Goal: Book appointment/travel/reservation

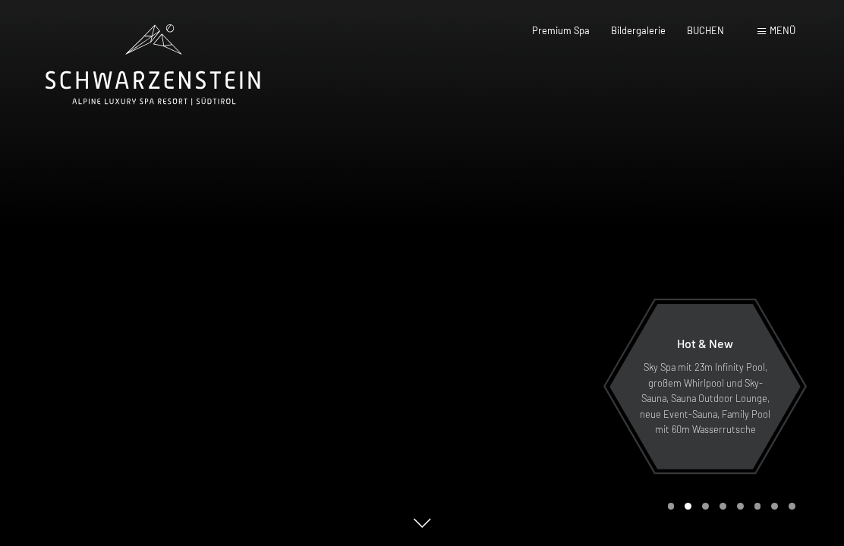
click at [768, 28] on div "Menü" at bounding box center [776, 31] width 38 height 14
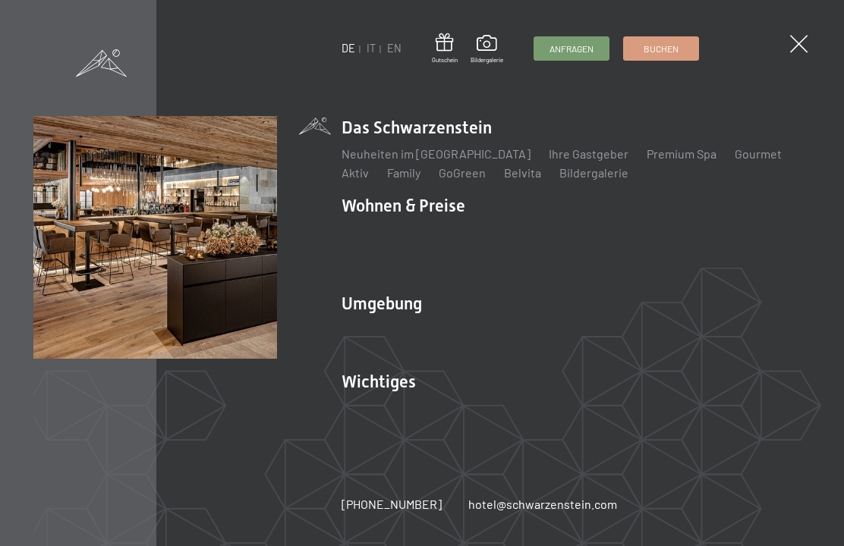
click at [372, 51] on link "IT" at bounding box center [370, 48] width 9 height 13
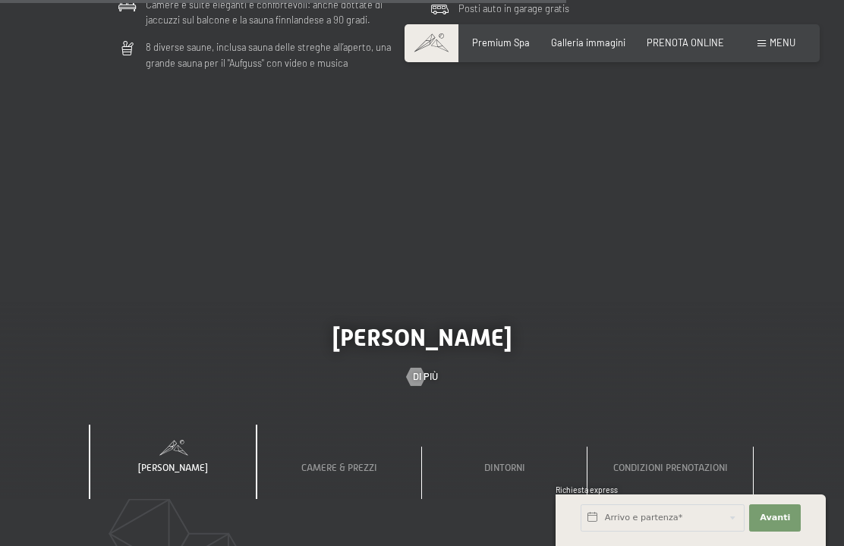
scroll to position [3529, 0]
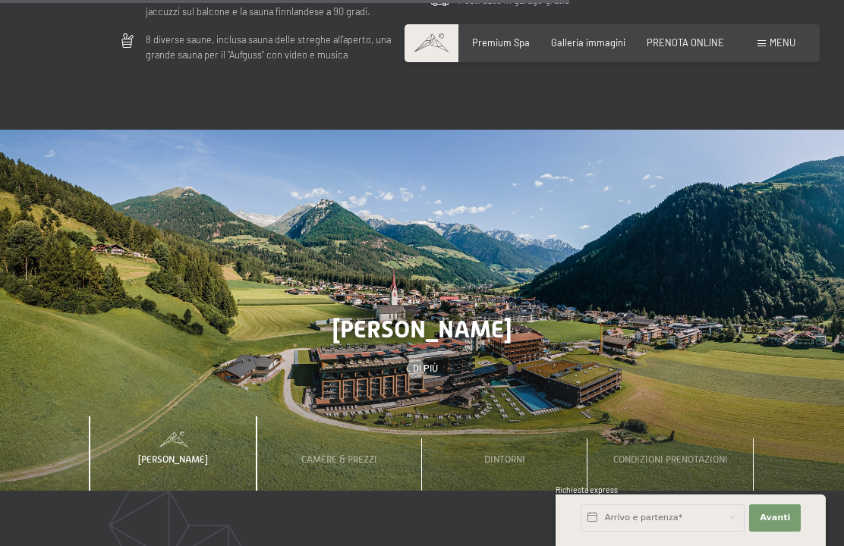
click at [335, 454] on div "Camere & Prezzi" at bounding box center [339, 454] width 94 height 74
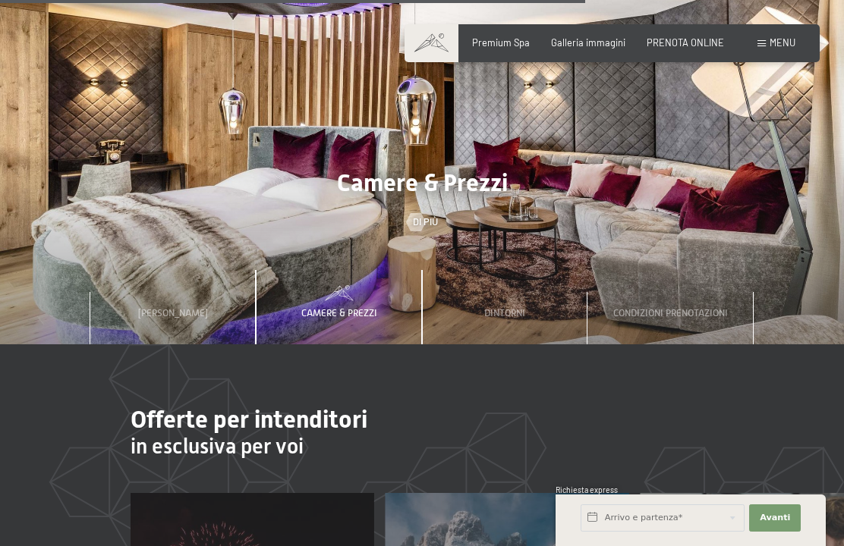
scroll to position [3677, 0]
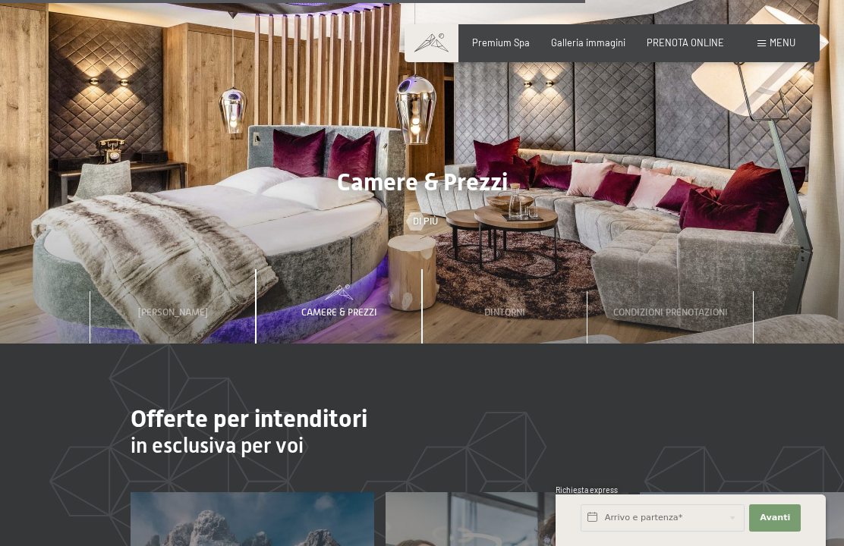
click at [340, 291] on div "Camere & Prezzi" at bounding box center [339, 306] width 94 height 74
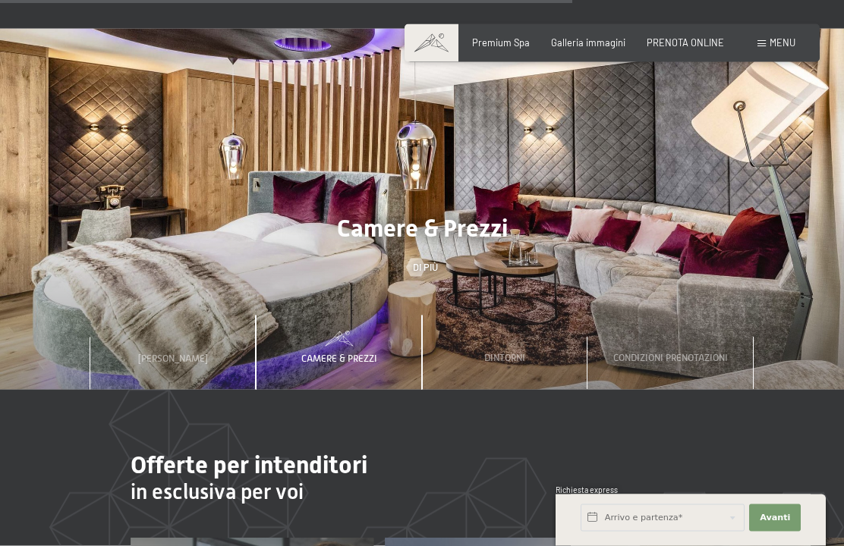
scroll to position [3631, 0]
click at [798, 213] on h2 "Camere & Prezzi" at bounding box center [422, 227] width 844 height 29
click at [809, 222] on h2 "Camere & Prezzi" at bounding box center [422, 227] width 844 height 29
click at [420, 258] on div at bounding box center [415, 267] width 11 height 18
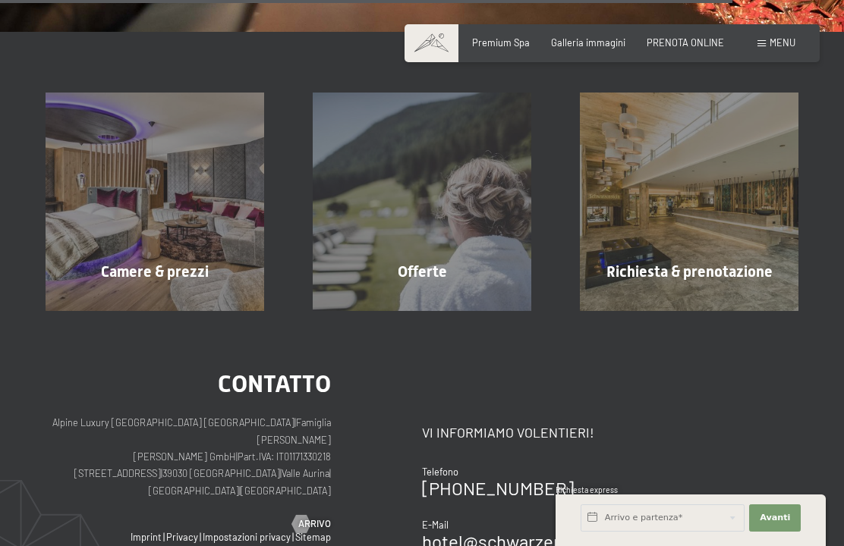
scroll to position [1989, 0]
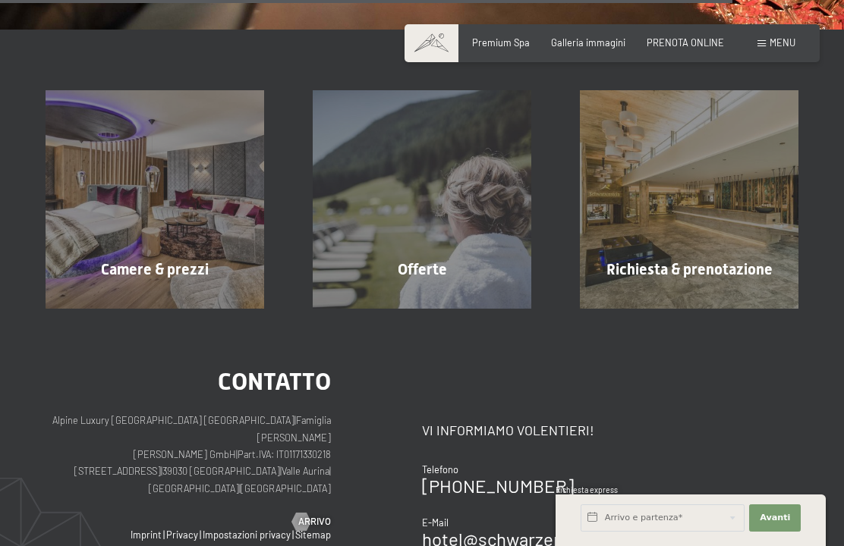
click at [438, 275] on div "Offerte mostra altro" at bounding box center [421, 199] width 267 height 219
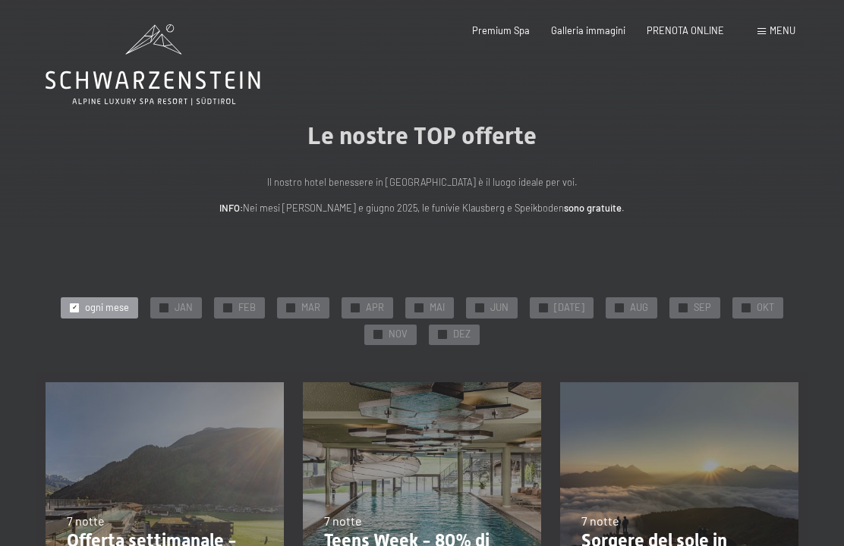
click at [768, 301] on div "✓ OKT" at bounding box center [757, 307] width 51 height 21
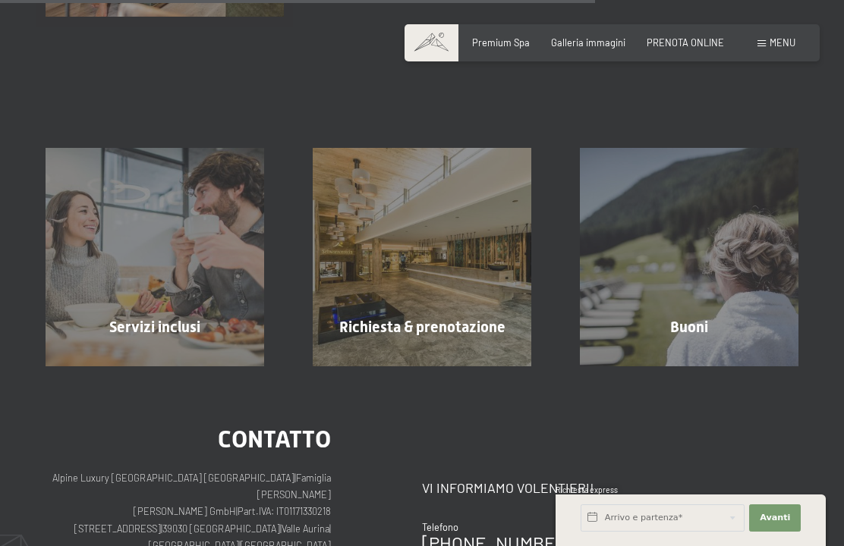
scroll to position [863, 0]
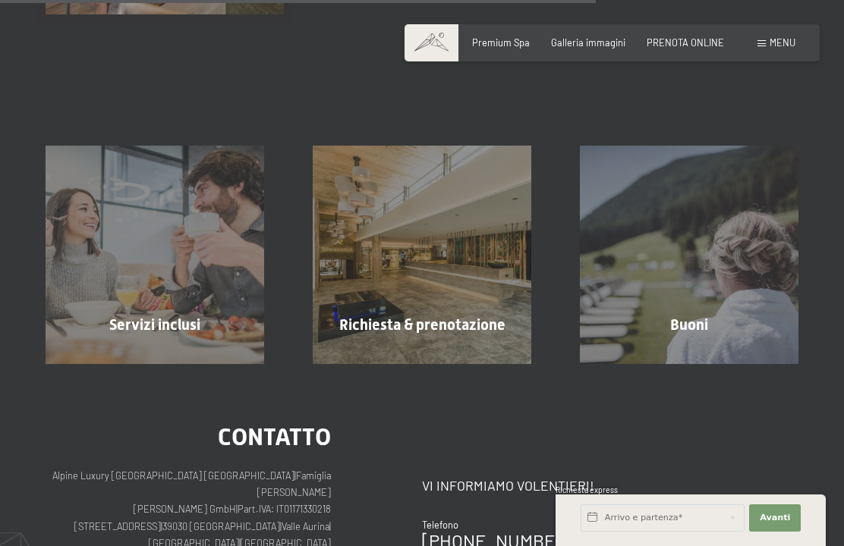
click at [178, 351] on span "mostra altro" at bounding box center [157, 358] width 67 height 14
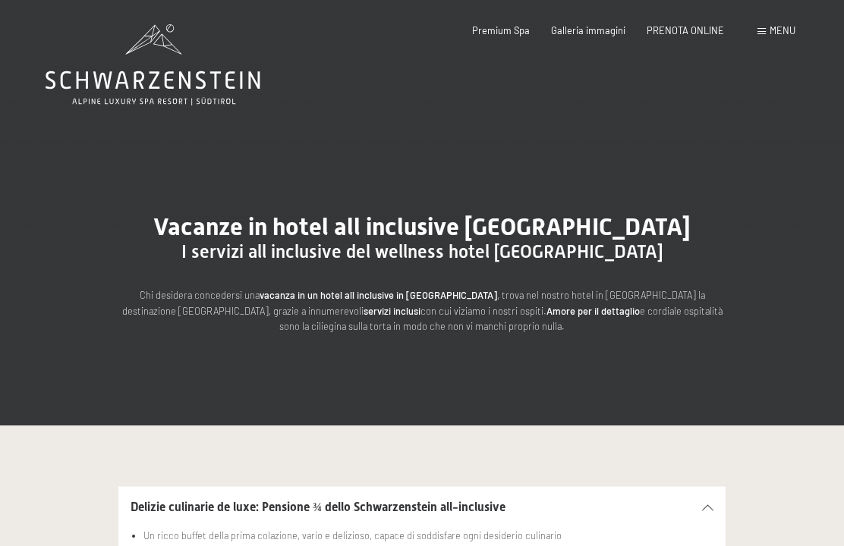
click at [684, 25] on span "PRENOTA ONLINE" at bounding box center [684, 30] width 77 height 12
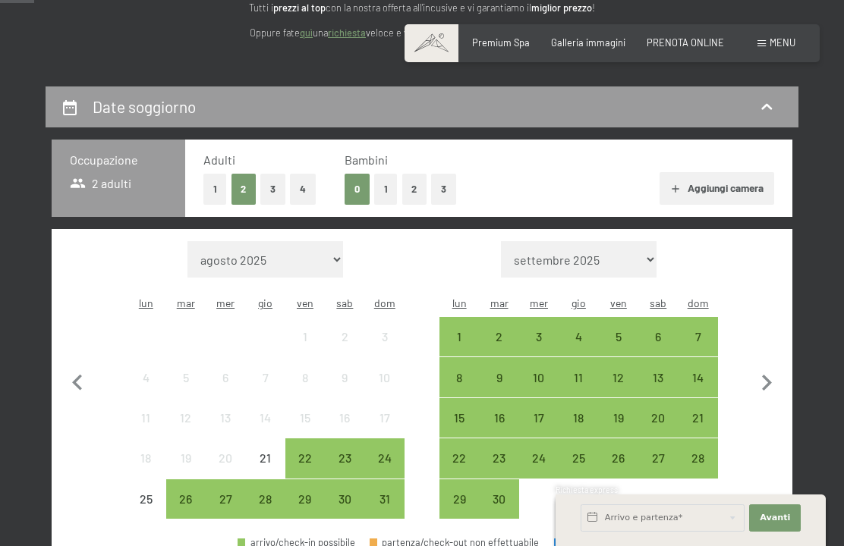
scroll to position [214, 0]
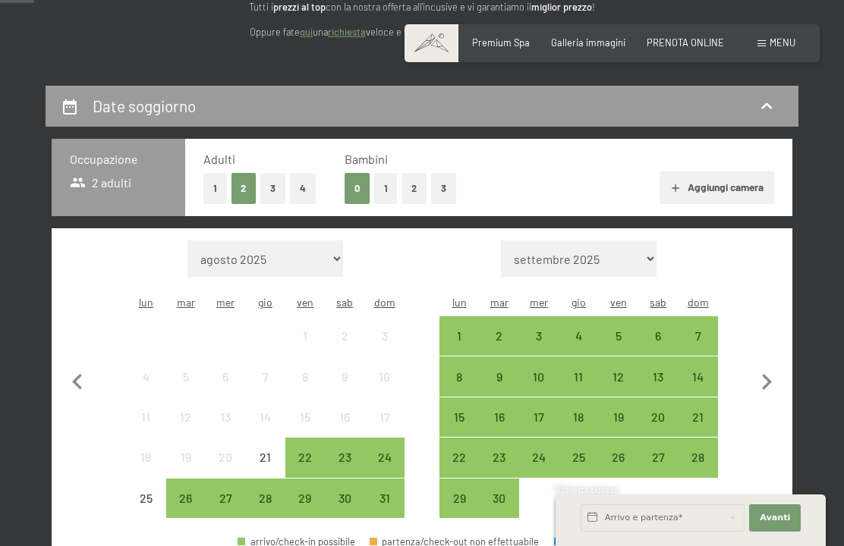
click at [766, 366] on icon "button" at bounding box center [766, 382] width 32 height 32
select select "[DATE]"
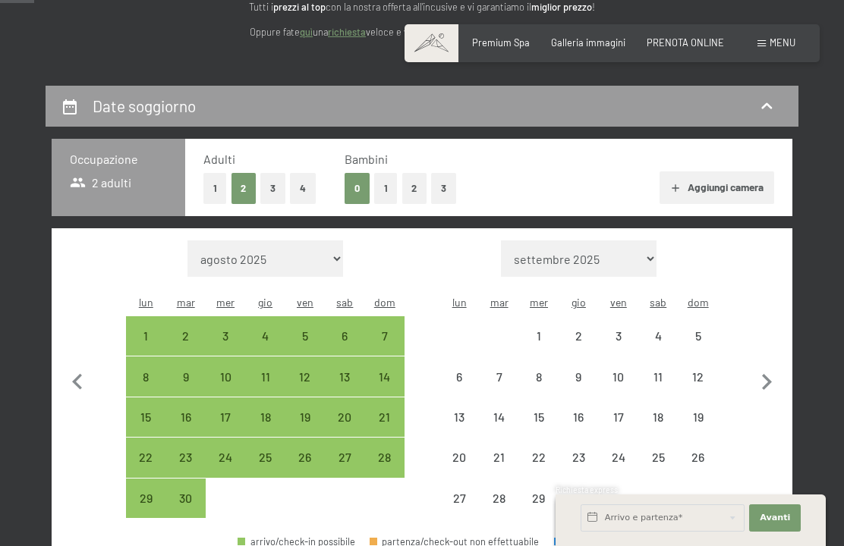
select select "[DATE]"
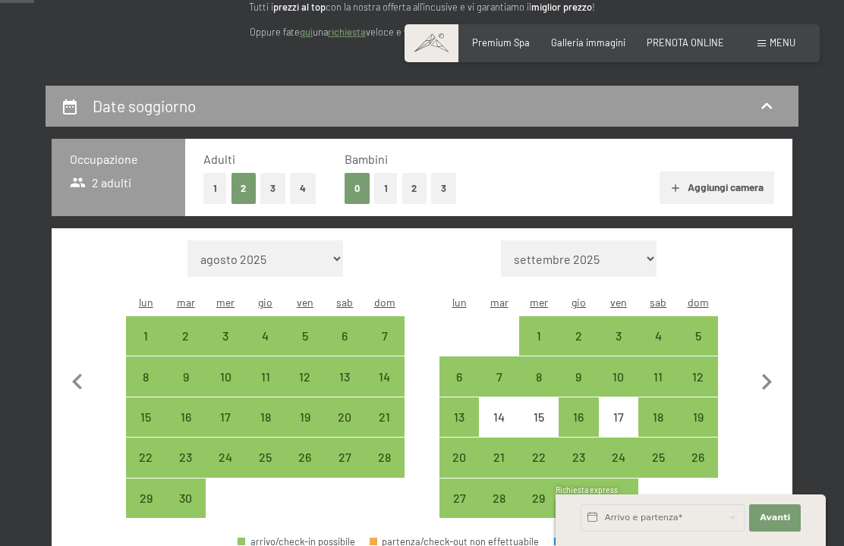
click at [616, 492] on div "31" at bounding box center [618, 510] width 36 height 36
select select "[DATE]"
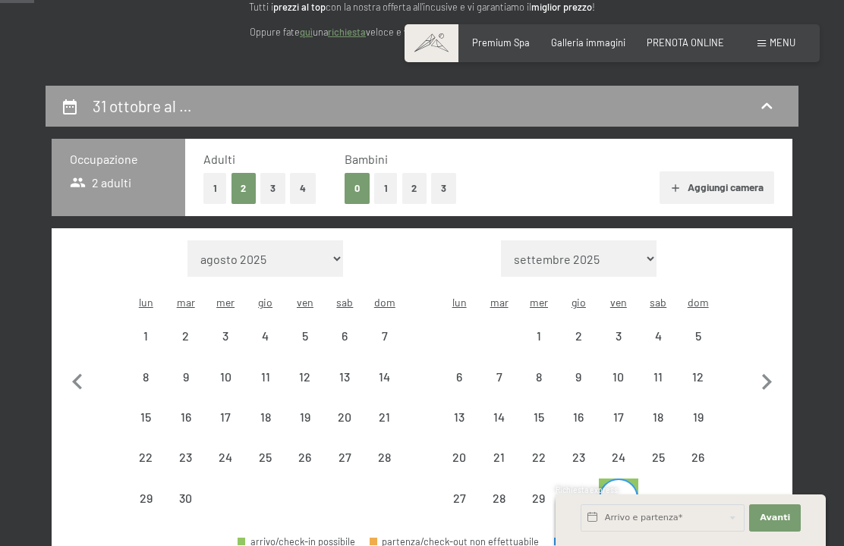
click at [772, 375] on icon "button" at bounding box center [766, 382] width 32 height 32
select select "[DATE]"
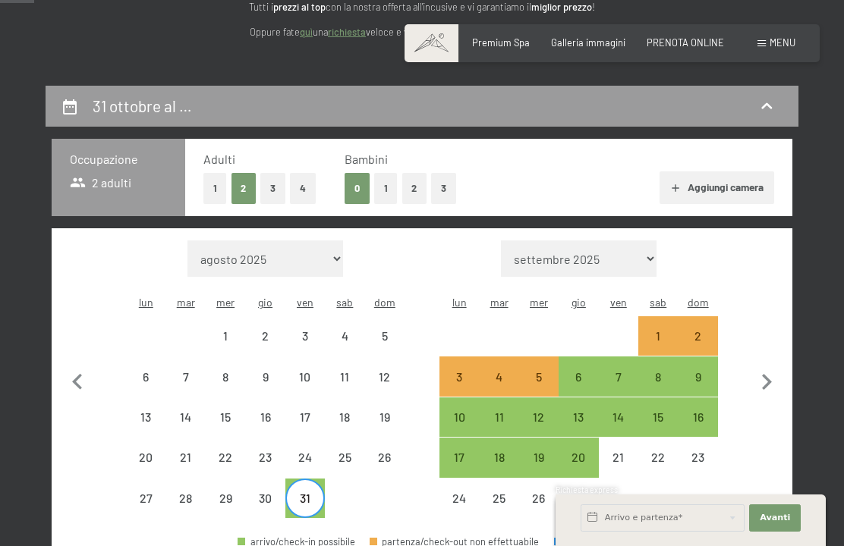
select select "[DATE]"
select select "2025-11-01"
click at [454, 371] on div "3" at bounding box center [459, 389] width 36 height 36
select select "2025-10-01"
select select "2025-11-01"
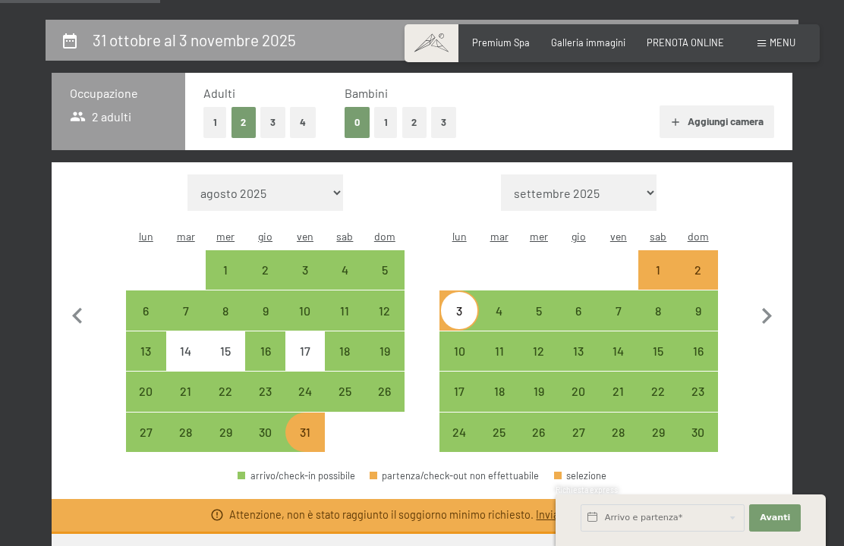
scroll to position [289, 0]
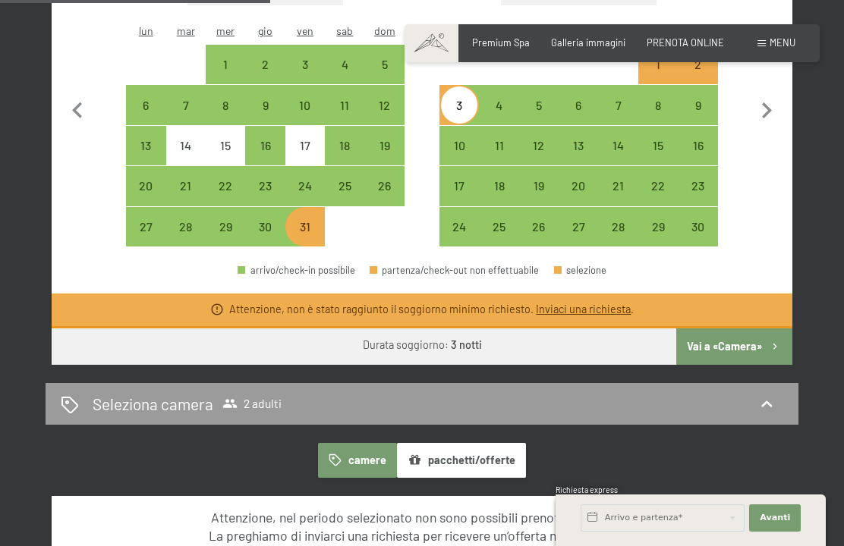
click at [778, 341] on icon "button" at bounding box center [775, 347] width 13 height 13
select select "2025-10-01"
select select "2025-11-01"
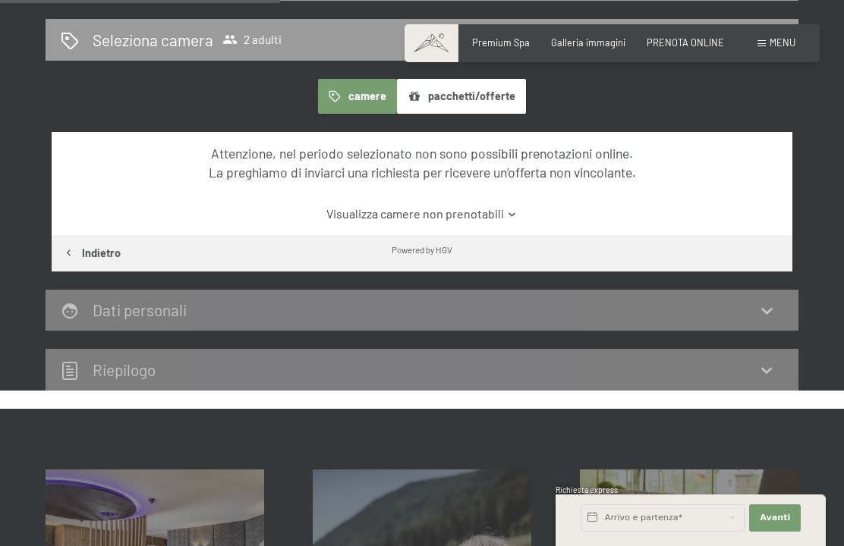
scroll to position [341, 0]
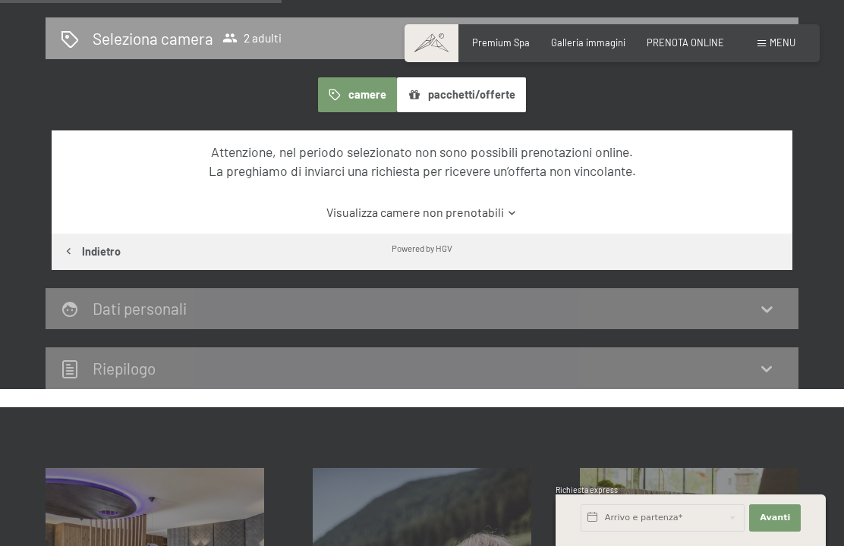
click at [515, 204] on link "Visualizza camere non prenotabili" at bounding box center [422, 212] width 696 height 17
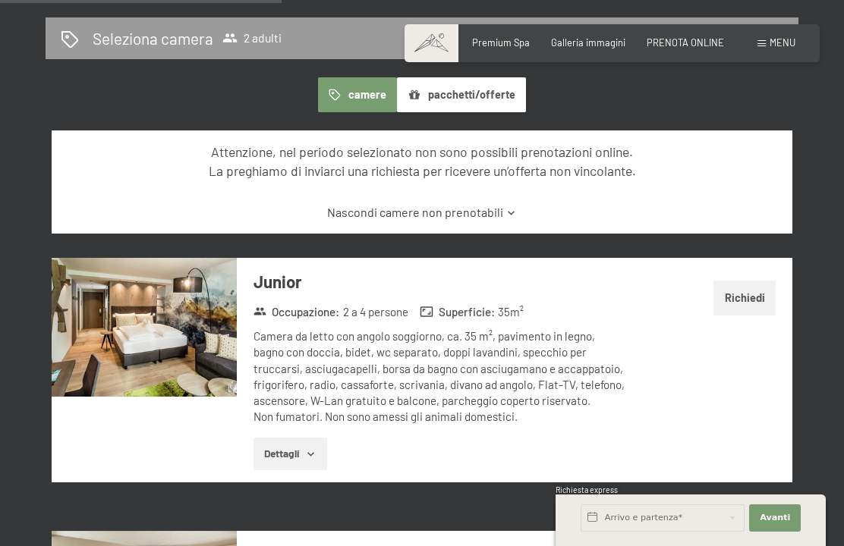
click at [297, 462] on button "Dettagli" at bounding box center [290, 454] width 74 height 33
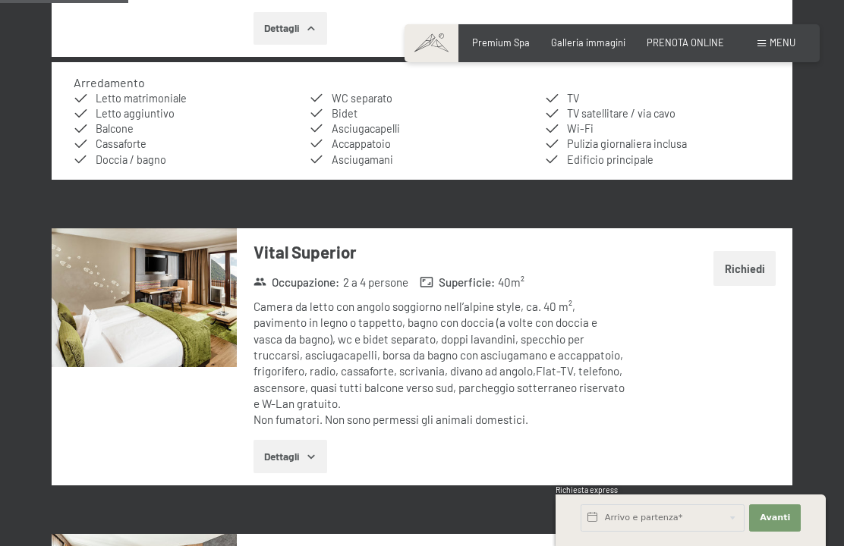
scroll to position [768, 0]
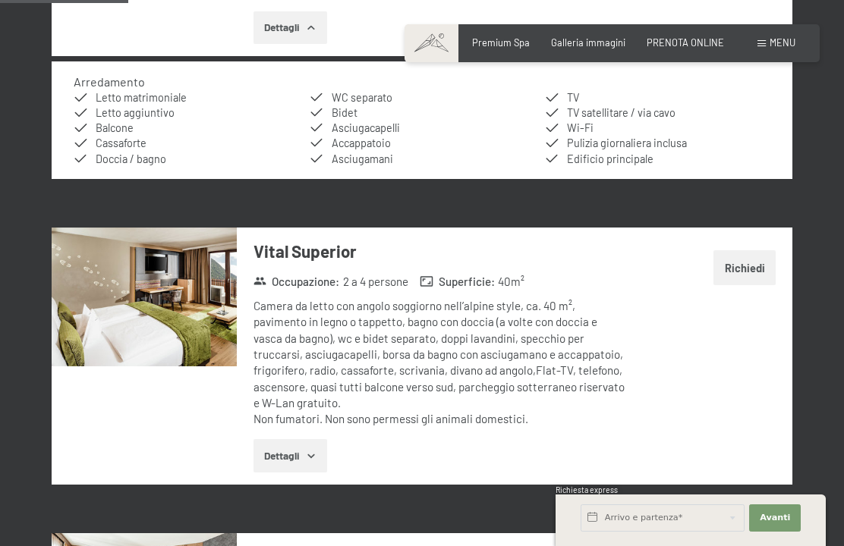
click at [754, 274] on button "Richiedi" at bounding box center [744, 267] width 62 height 35
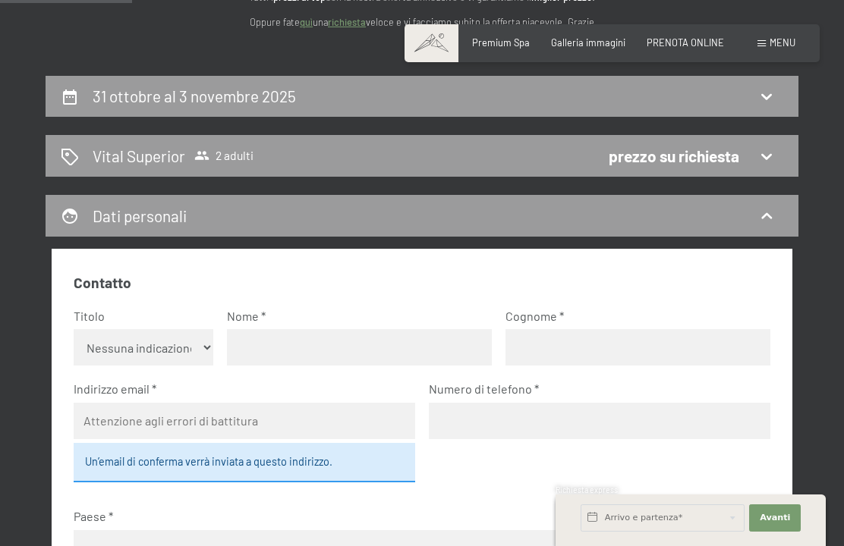
scroll to position [221, 0]
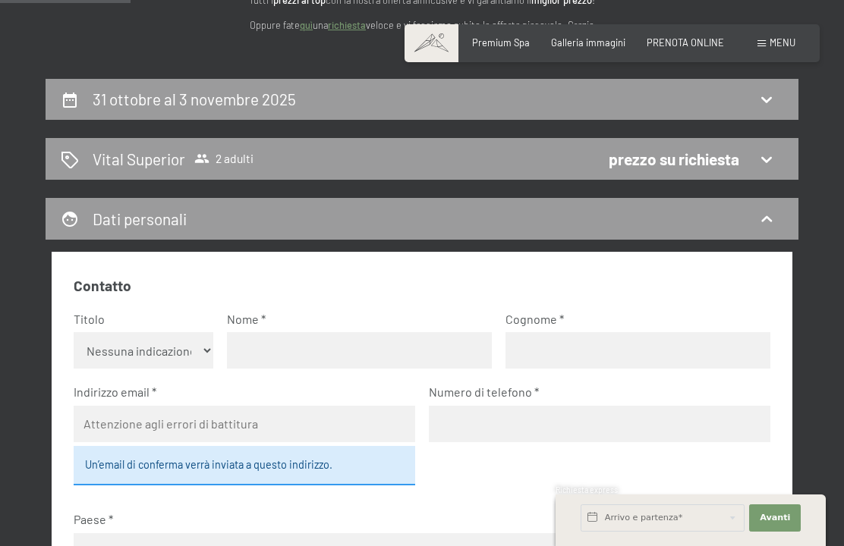
click at [765, 158] on icon at bounding box center [766, 160] width 11 height 6
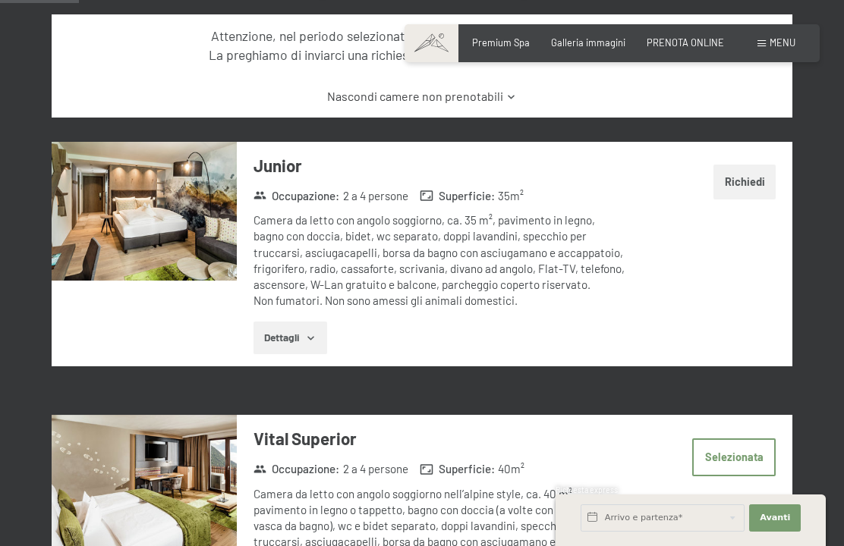
scroll to position [459, 0]
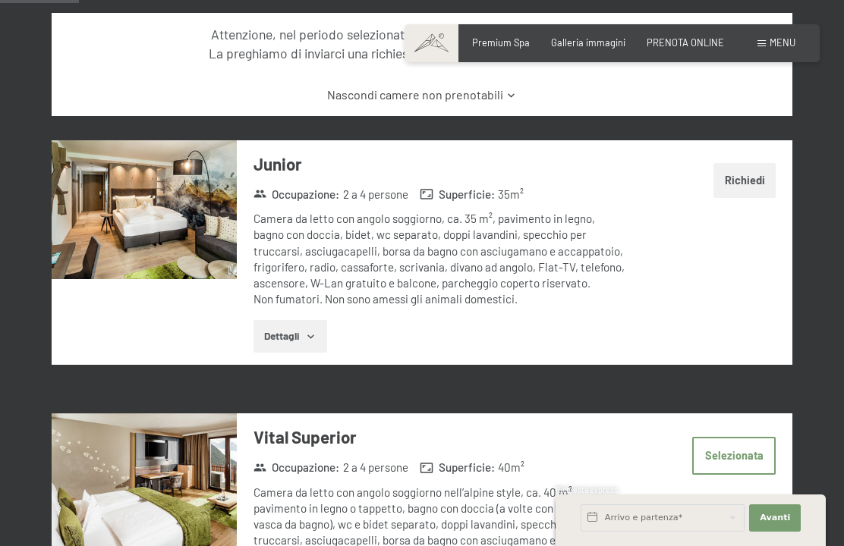
click at [749, 190] on button "Richiedi" at bounding box center [744, 180] width 62 height 35
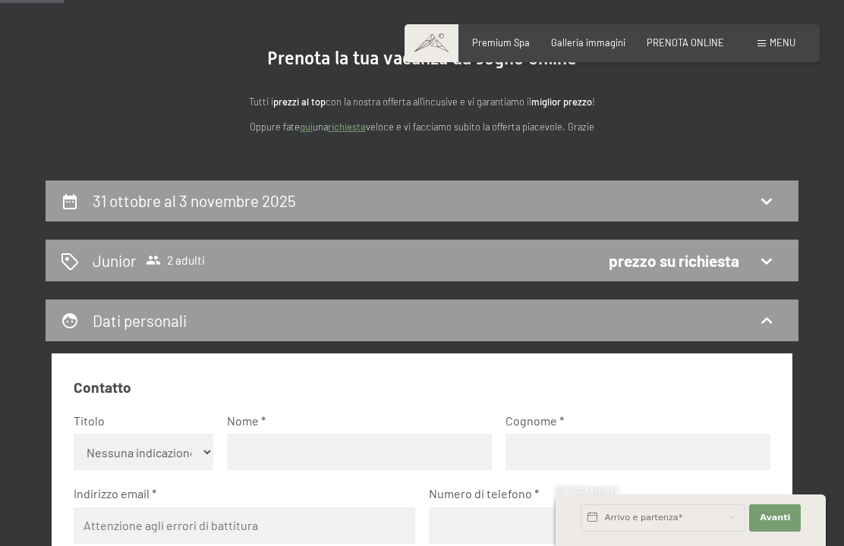
scroll to position [81, 0]
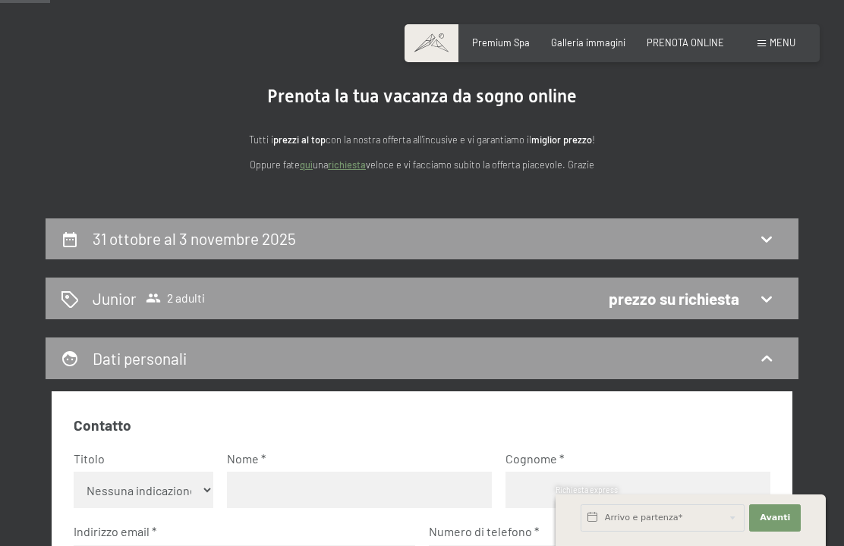
click at [774, 299] on icon at bounding box center [766, 299] width 18 height 18
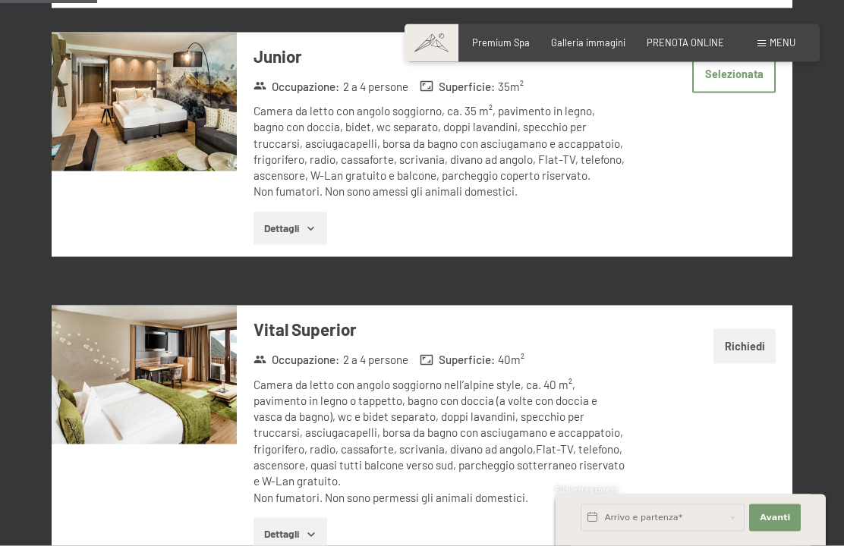
click at [748, 364] on button "Richiedi" at bounding box center [744, 346] width 62 height 35
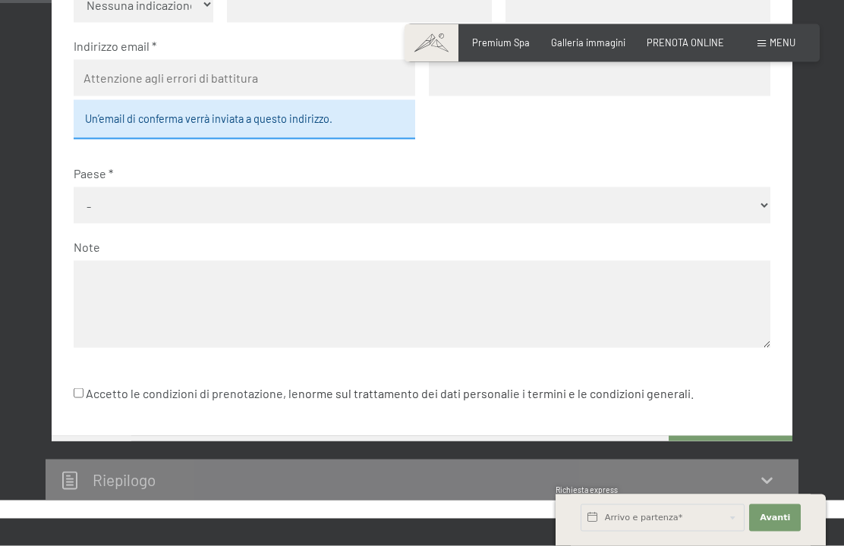
scroll to position [298, 0]
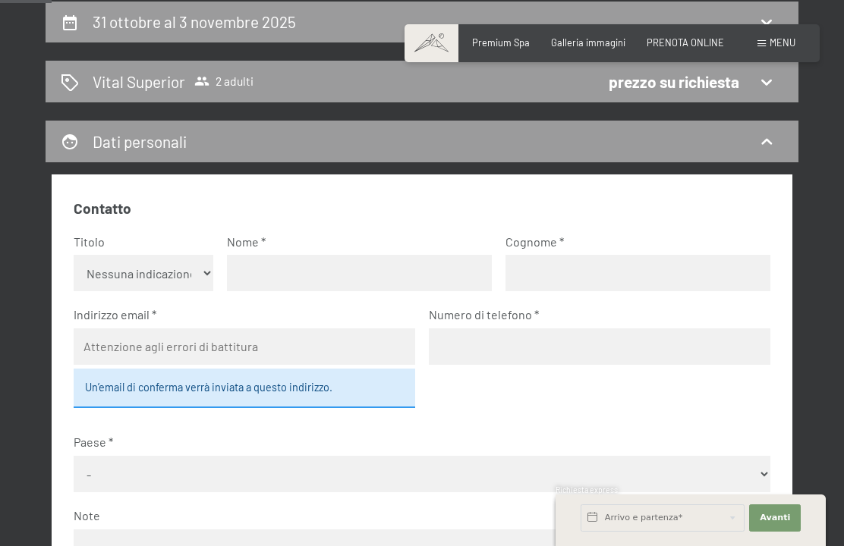
click at [194, 268] on select "Nessuna indicazione Sig.ra Sig." at bounding box center [143, 273] width 139 height 36
select select "f"
click at [252, 275] on input "text" at bounding box center [359, 273] width 265 height 36
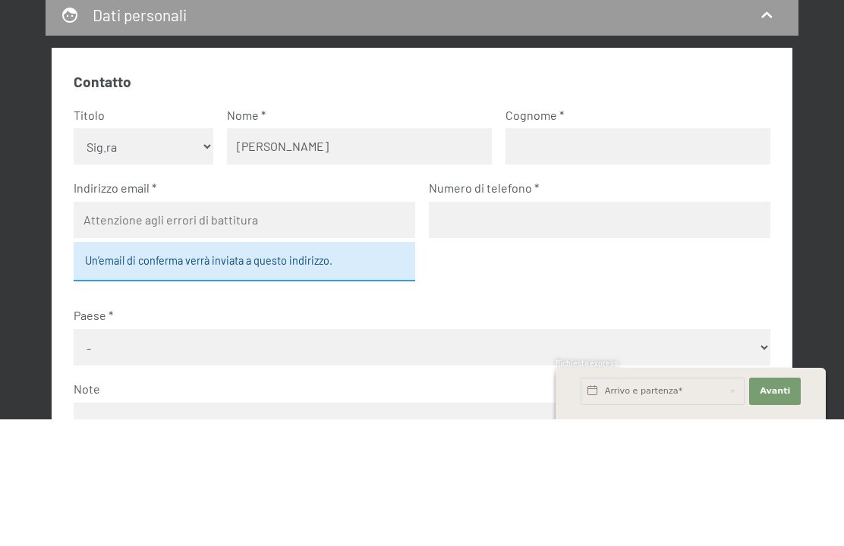
type input "Serena"
click at [539, 255] on input "text" at bounding box center [637, 273] width 265 height 36
type input "Classi"
click at [107, 329] on input "email" at bounding box center [244, 347] width 341 height 36
type input "serenaclassi@yahoo.it"
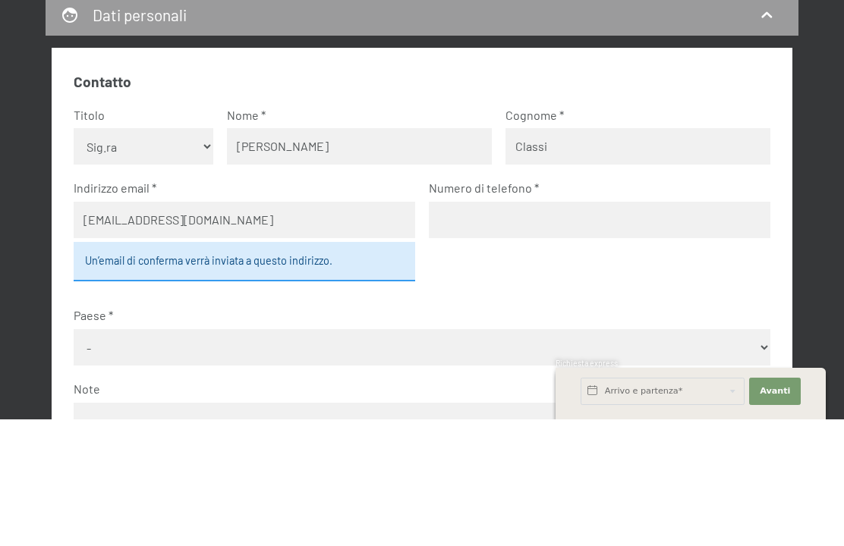
click at [458, 329] on input "tel" at bounding box center [599, 347] width 341 height 36
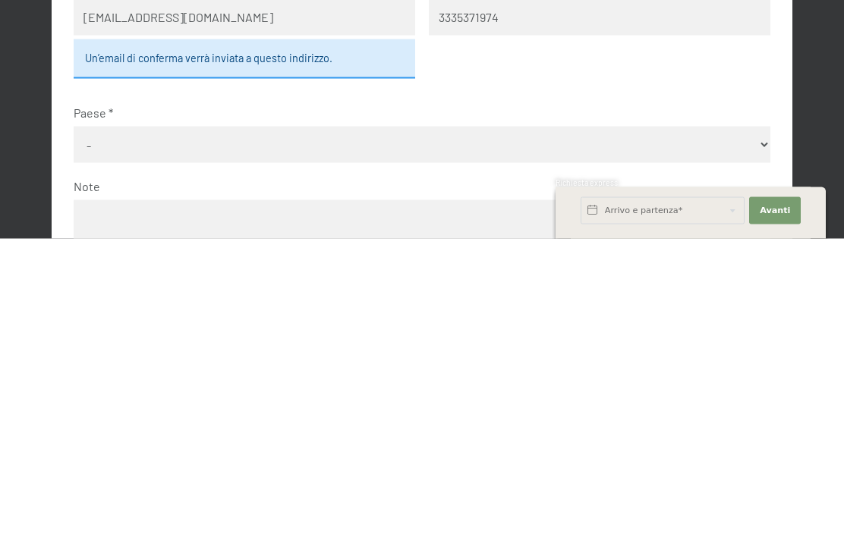
type input "3335371974"
click at [96, 434] on select "- Germania Austria Svizzera Italia Paesi Bassi Belgio Regno Unito Rep. Ceca Pol…" at bounding box center [422, 452] width 696 height 36
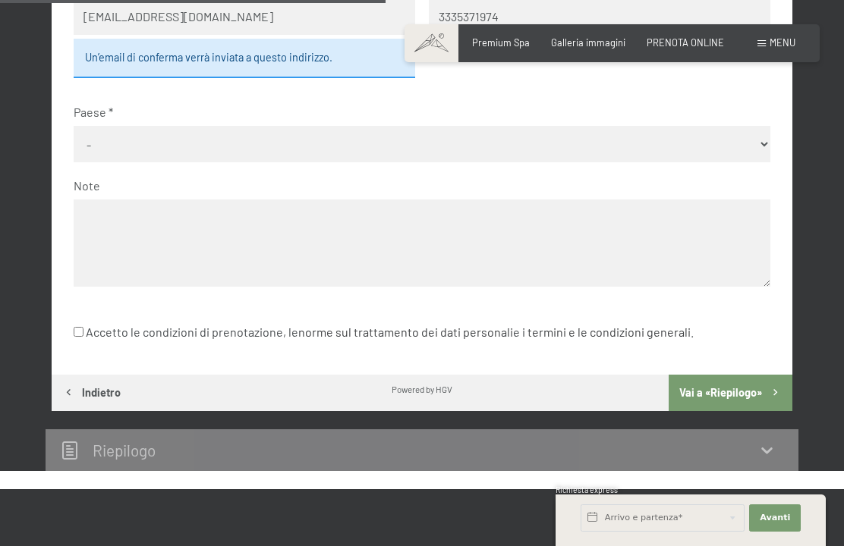
select select "ITA"
click at [102, 224] on textarea at bounding box center [422, 243] width 696 height 87
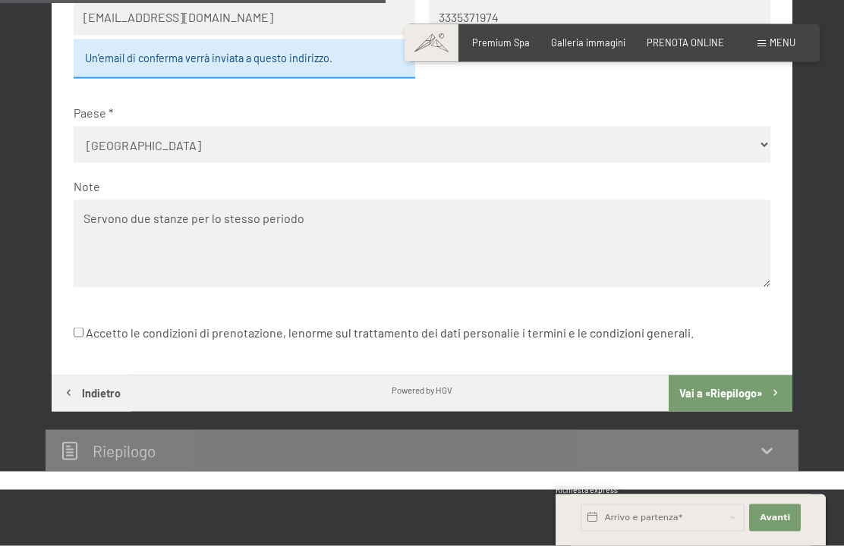
click at [327, 203] on textarea "Servono due stanze per lo stesso periodo" at bounding box center [422, 243] width 696 height 87
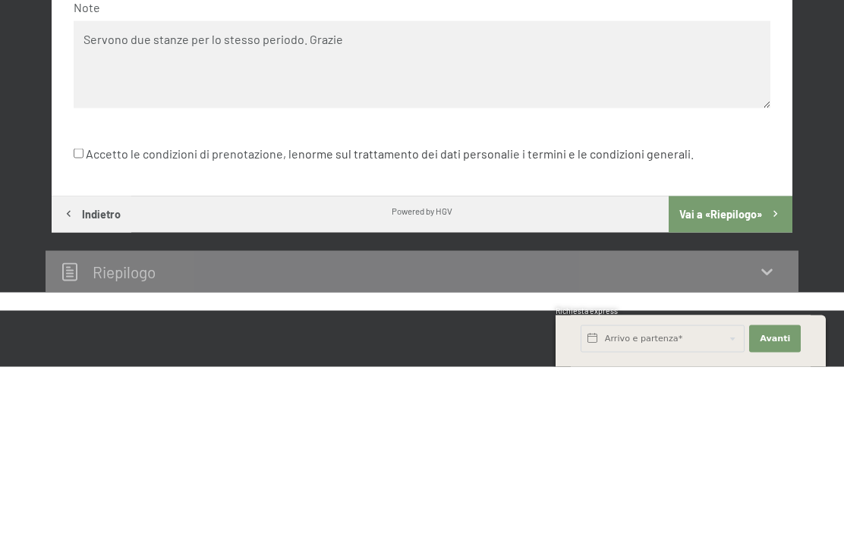
type textarea "Servono due stanze per lo stesso periodo. Grazie"
click at [77, 328] on input "Accetto le condizioni di prenotazione, le norme sul trattamento dei dati person…" at bounding box center [79, 333] width 10 height 10
checkbox input "true"
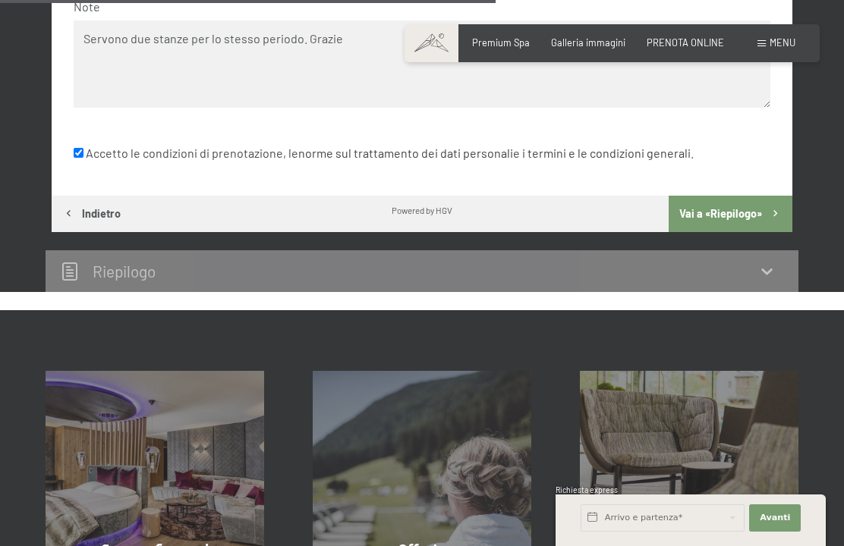
click at [773, 200] on button "Vai a «Riepilogo»" at bounding box center [730, 214] width 124 height 36
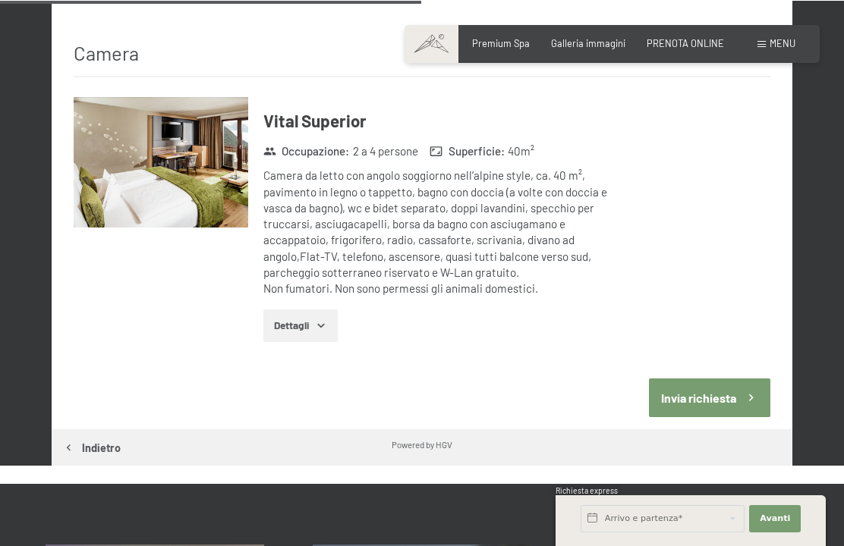
scroll to position [753, 0]
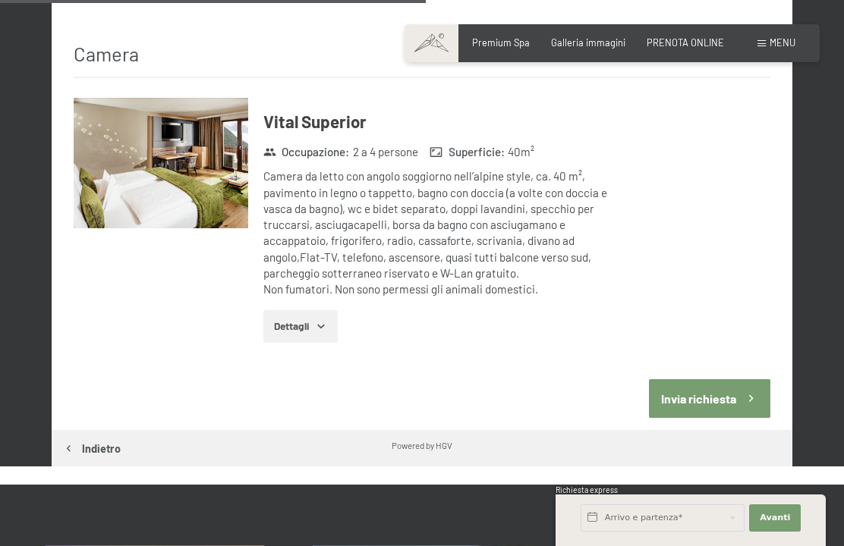
click at [319, 320] on icon "button" at bounding box center [321, 326] width 12 height 12
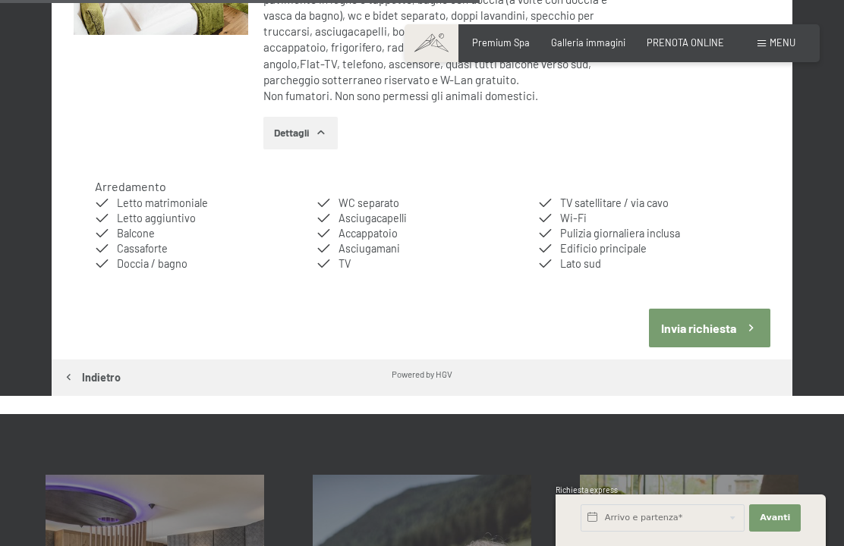
scroll to position [944, 0]
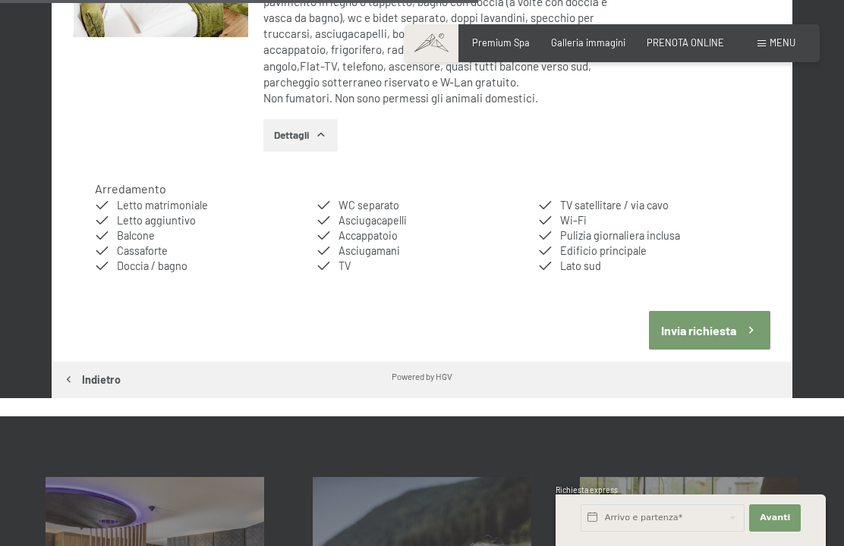
click at [753, 323] on icon "button" at bounding box center [751, 330] width 14 height 14
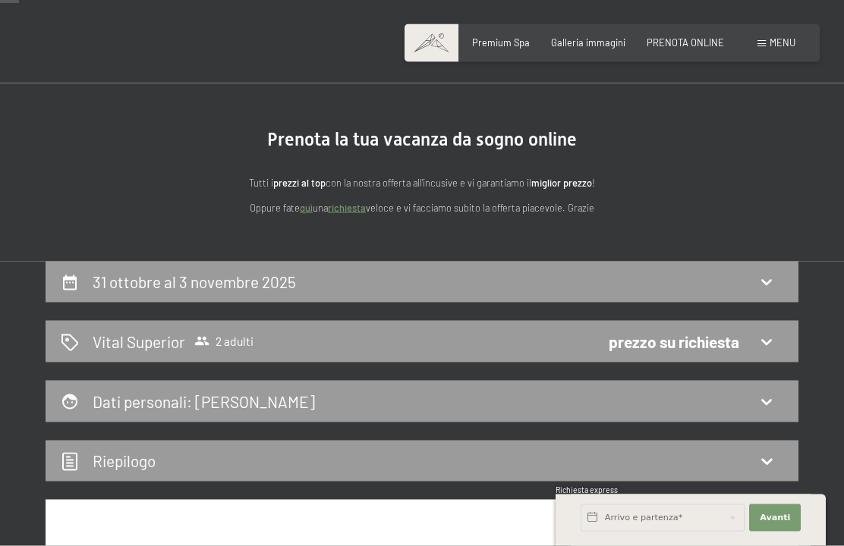
scroll to position [0, 0]
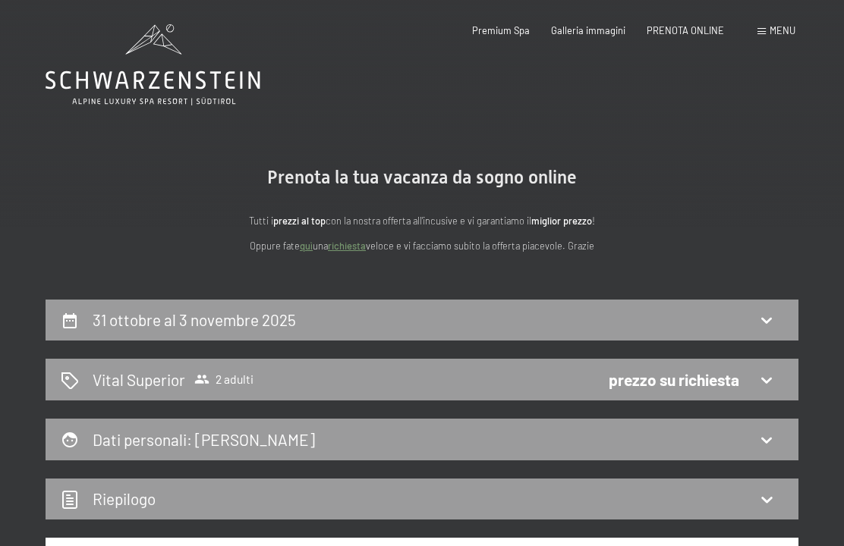
click at [773, 31] on span "Menu" at bounding box center [782, 30] width 26 height 12
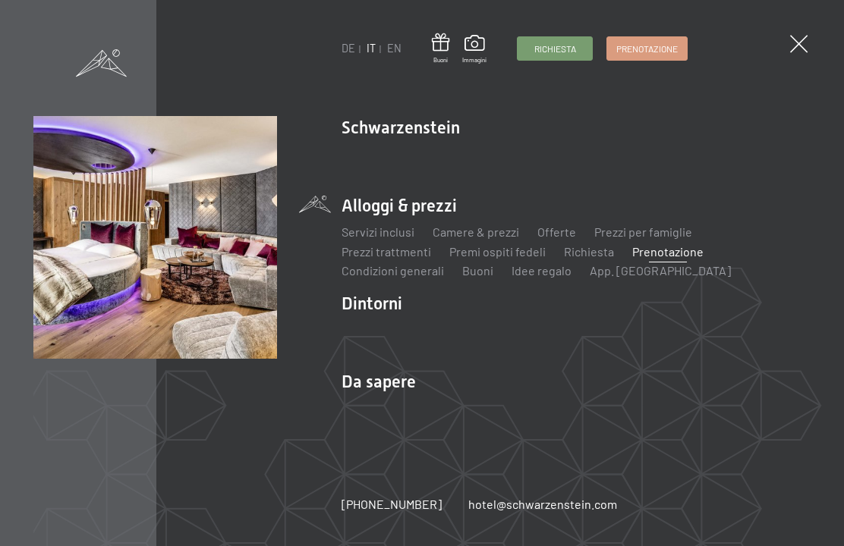
click at [363, 236] on link "Servizi inclusi" at bounding box center [377, 232] width 73 height 14
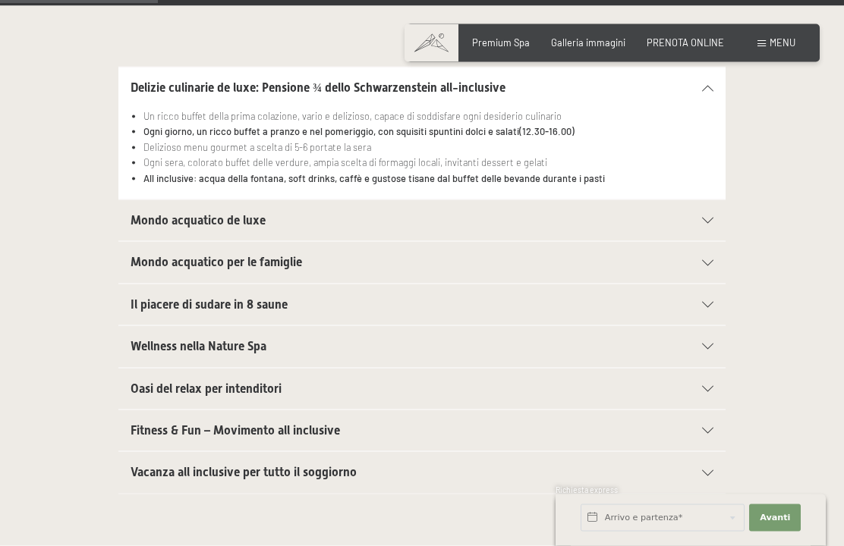
scroll to position [416, 0]
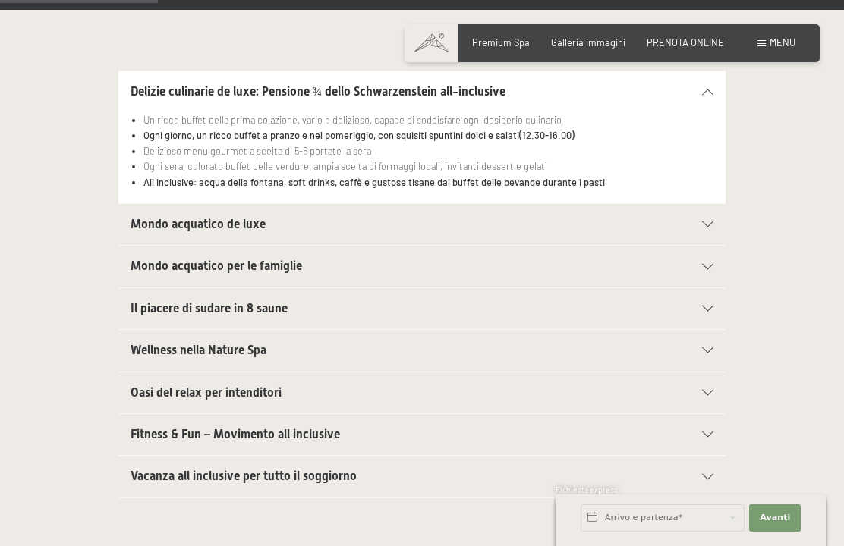
click at [182, 225] on span "Mondo acquatico de luxe" at bounding box center [197, 224] width 135 height 14
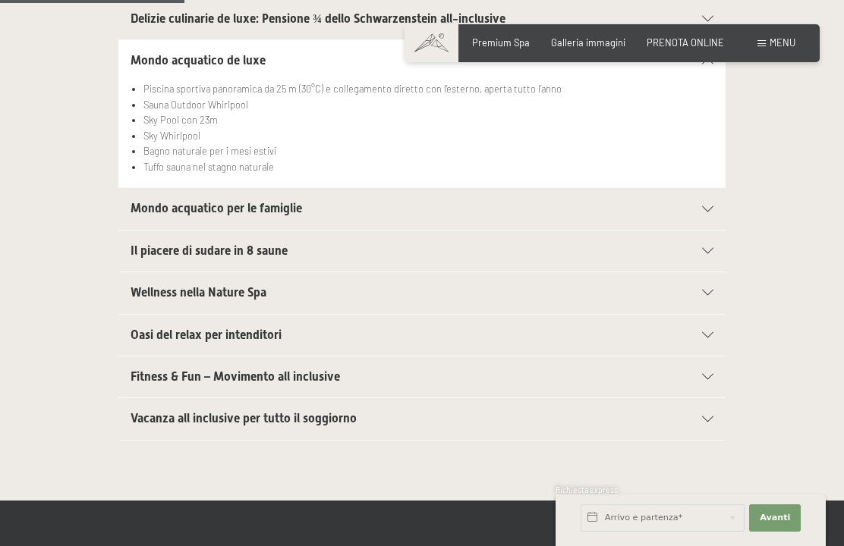
scroll to position [490, 0]
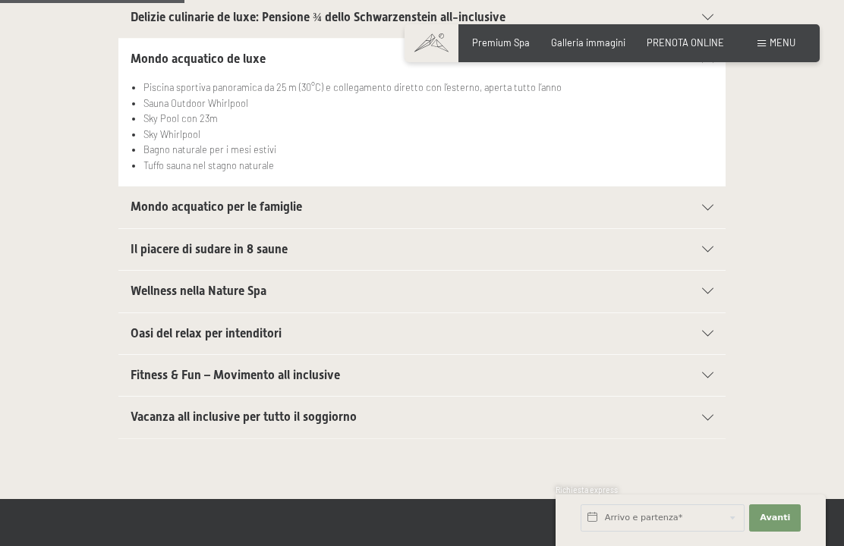
click at [156, 242] on span "Il piacere di sudare in 8 saune" at bounding box center [208, 249] width 157 height 14
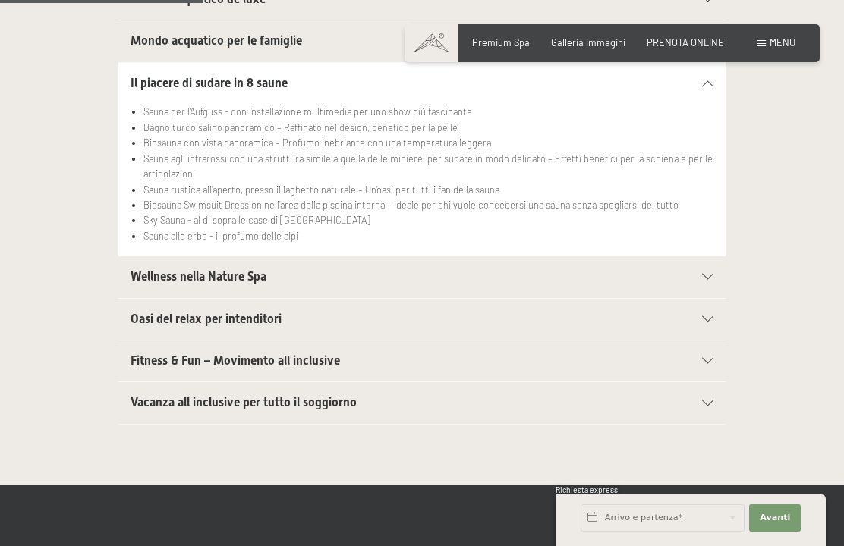
scroll to position [548, 0]
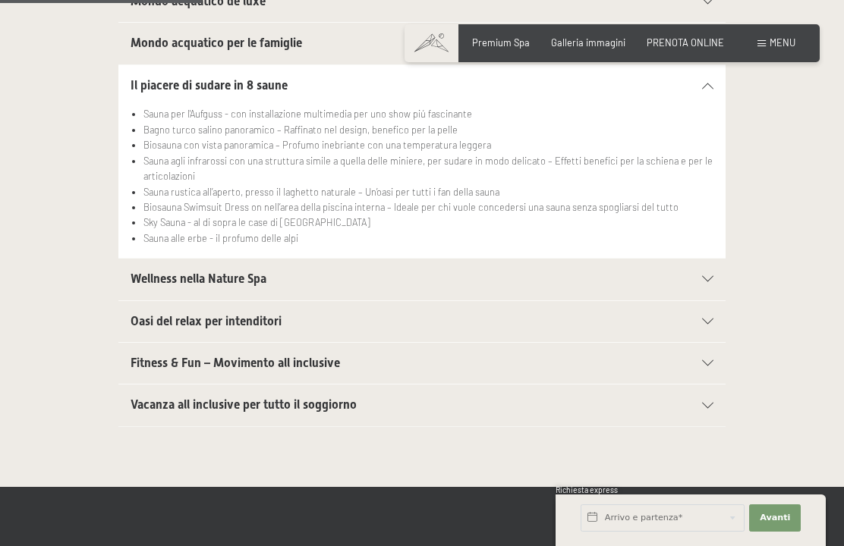
click at [462, 322] on h2 "Oasi del relax per intenditori" at bounding box center [392, 321] width 524 height 17
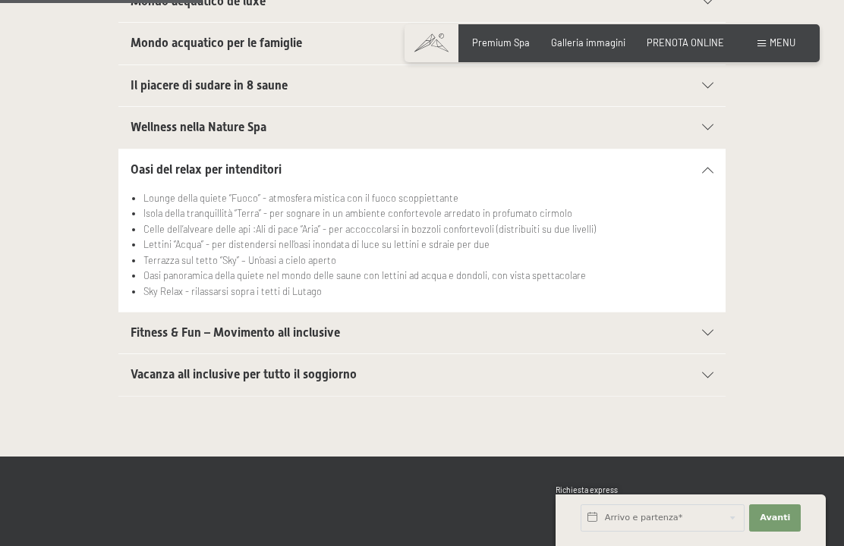
click at [473, 329] on h2 "Fitness & Fun – Movimento all inclusive" at bounding box center [392, 333] width 524 height 17
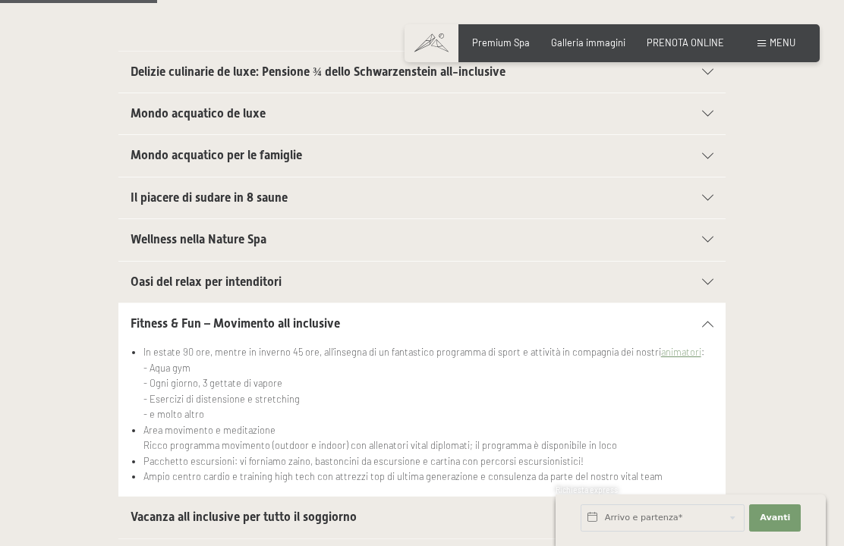
scroll to position [432, 0]
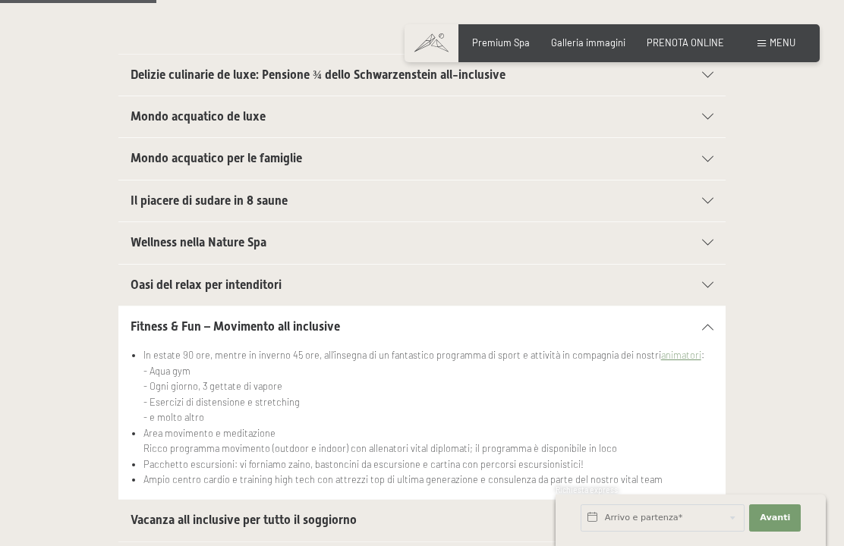
click at [272, 251] on div "Wellness nella Nature Spa" at bounding box center [421, 242] width 583 height 41
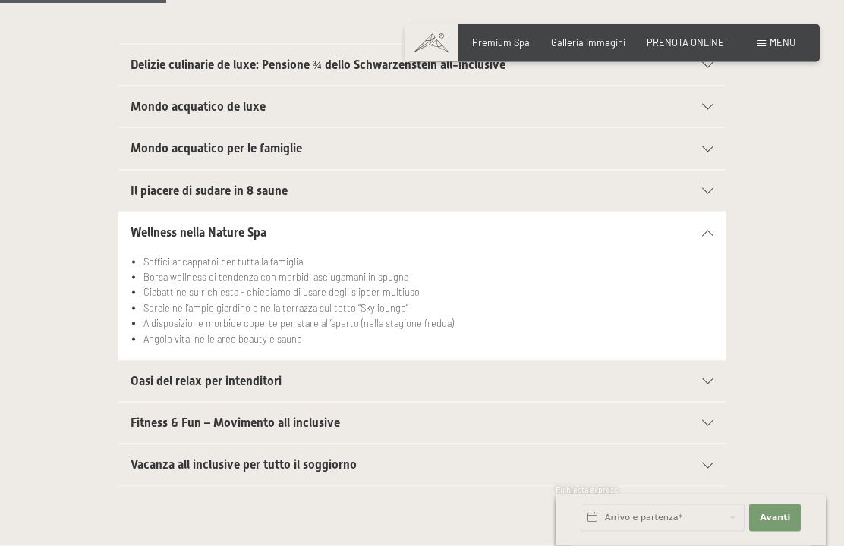
scroll to position [445, 0]
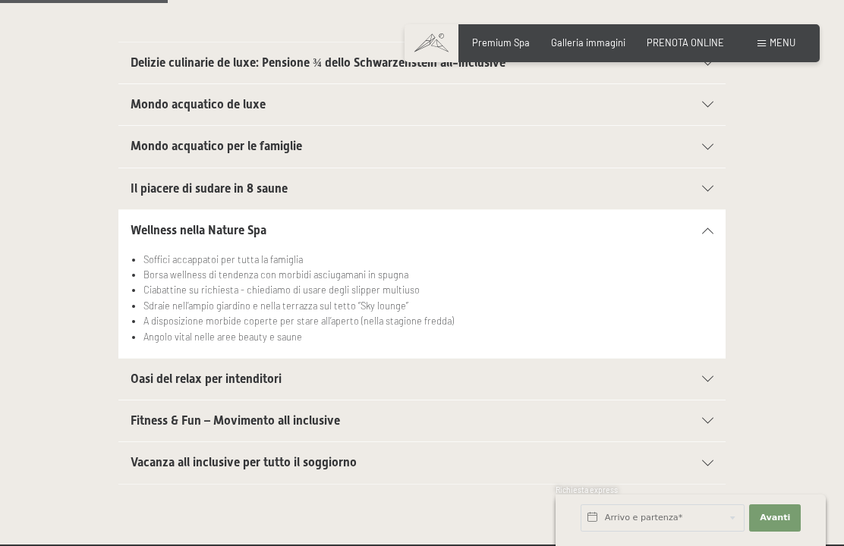
click at [394, 371] on h2 "Oasi del relax per intenditori" at bounding box center [392, 379] width 524 height 17
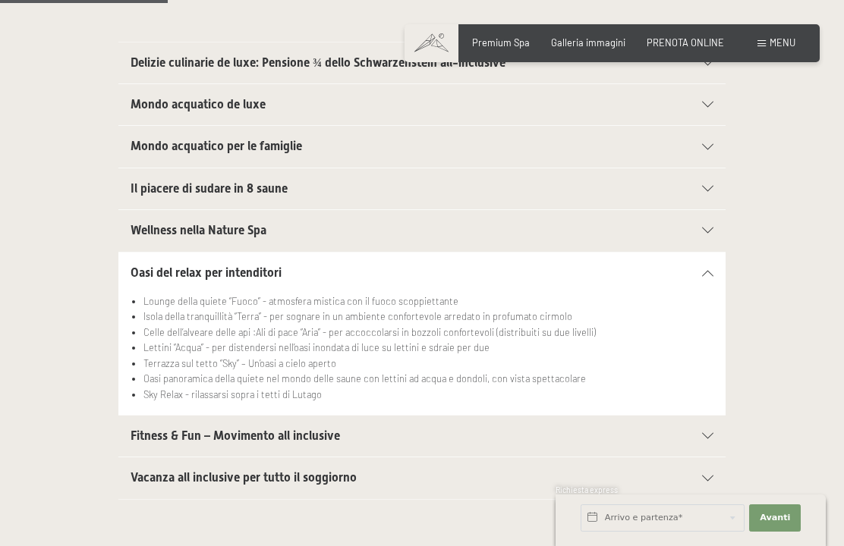
click at [187, 479] on span "Vacanza all inclusive per tutto il soggiorno" at bounding box center [243, 477] width 226 height 14
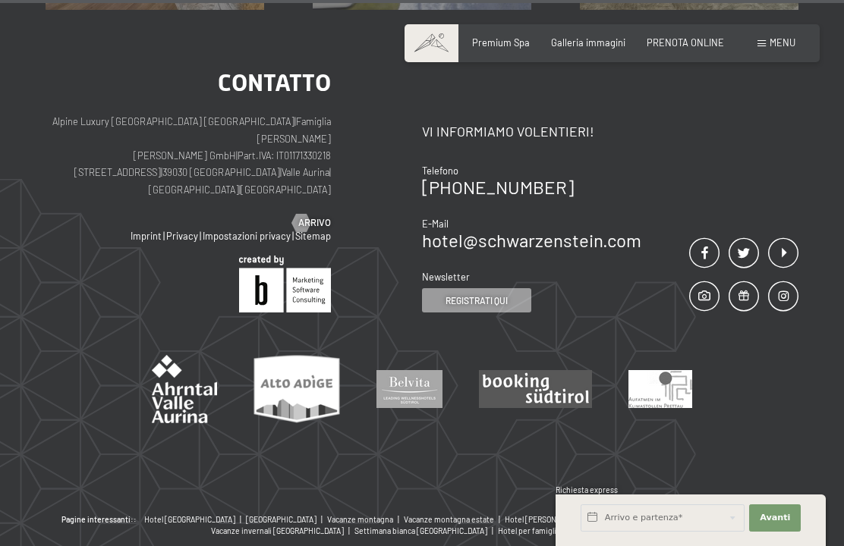
scroll to position [2293, 0]
